Goal: Task Accomplishment & Management: Manage account settings

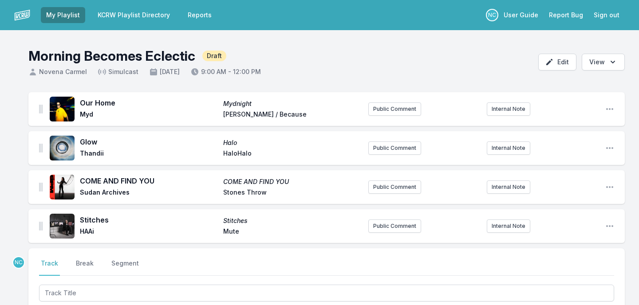
scroll to position [53, 0]
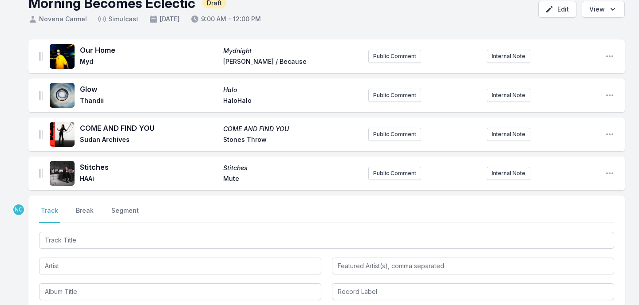
click at [137, 236] on input "Track Title" at bounding box center [326, 240] width 575 height 17
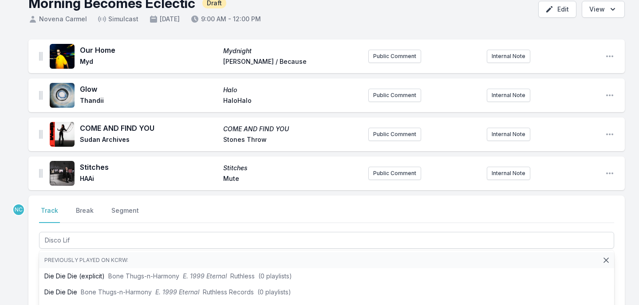
type input "Disco Life"
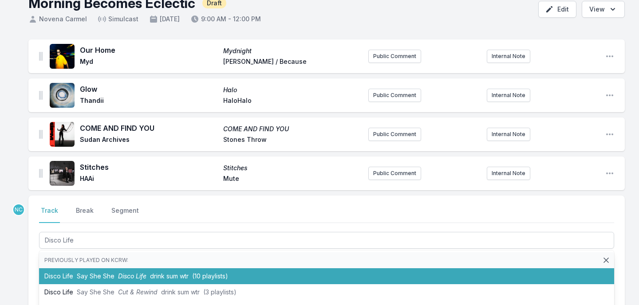
click at [115, 275] on li "Disco Life Say She She Disco Life drink sum wtr (10 playlists)" at bounding box center [326, 276] width 575 height 16
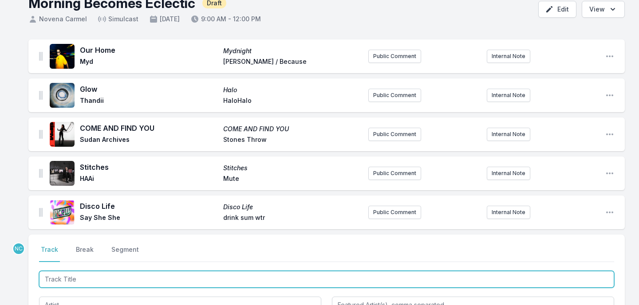
click at [98, 274] on input "Track Title" at bounding box center [326, 279] width 575 height 17
type input "Disco Lif"
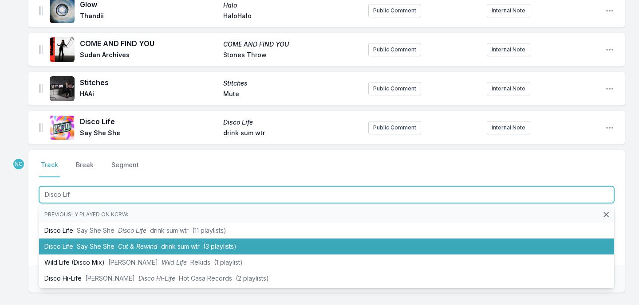
click at [110, 245] on span "Say She She" at bounding box center [96, 247] width 38 height 8
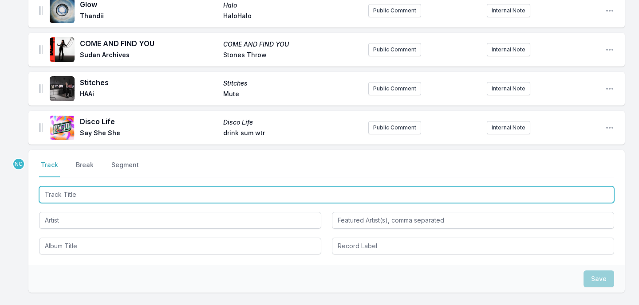
scroll to position [176, 0]
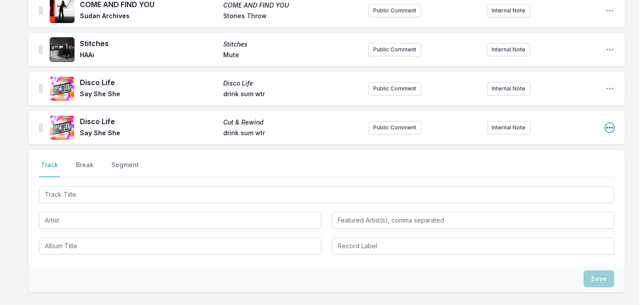
click at [608, 128] on icon "Open playlist item options" at bounding box center [609, 127] width 9 height 9
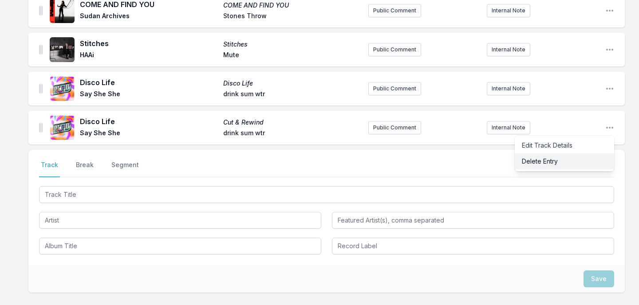
click at [564, 164] on button "Delete Entry" at bounding box center [563, 161] width 99 height 16
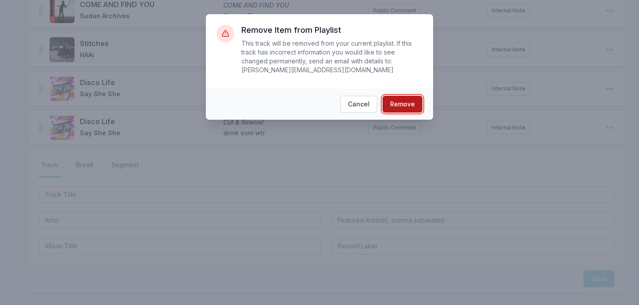
click at [404, 102] on button "Remove" at bounding box center [402, 104] width 40 height 17
